Goal: Information Seeking & Learning: Check status

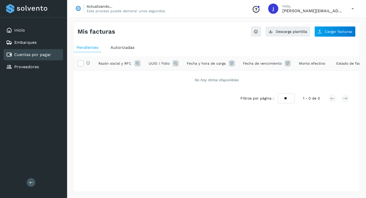
click at [197, 38] on div "Mis facturas Ver instrucciones para cargar Facturas Descarga plantilla Cargar f…" at bounding box center [216, 107] width 287 height 170
click at [118, 47] on span "Autorizadas" at bounding box center [123, 47] width 24 height 5
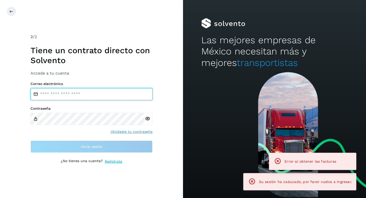
type input "**********"
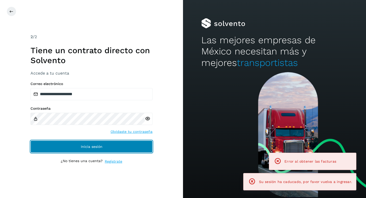
click at [85, 146] on span "Inicia sesión" at bounding box center [92, 147] width 22 height 4
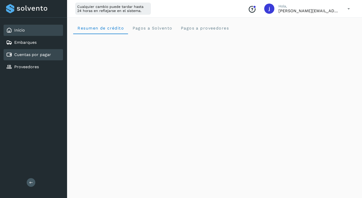
click at [46, 52] on link "Cuentas por pagar" at bounding box center [32, 54] width 37 height 5
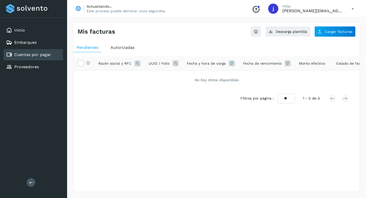
click at [121, 45] on span "Autorizadas" at bounding box center [123, 47] width 24 height 5
